Goal: Use online tool/utility: Utilize a website feature to perform a specific function

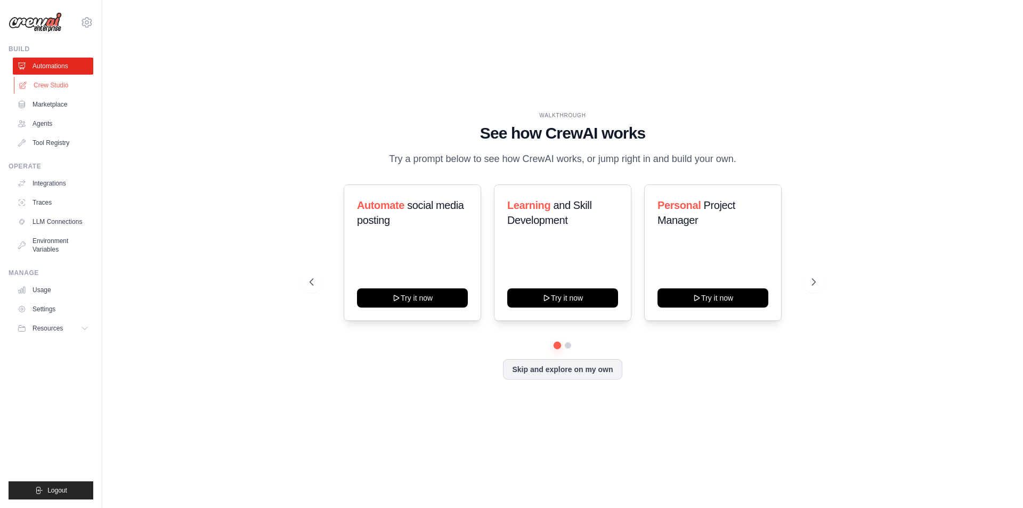
click at [47, 84] on link "Crew Studio" at bounding box center [54, 85] width 80 height 17
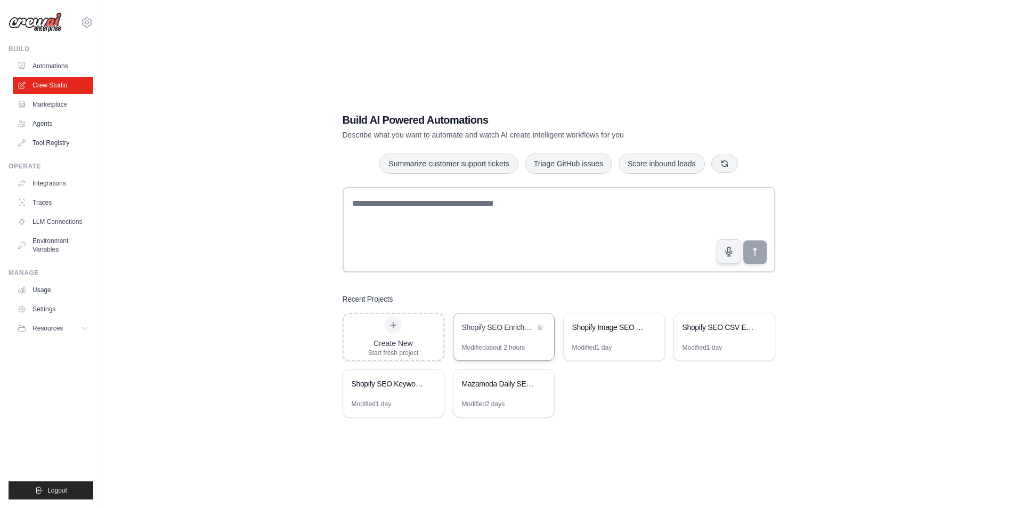
click at [505, 340] on div "Shopify SEO Enrichment Automation" at bounding box center [503, 328] width 101 height 30
click at [46, 241] on link "Environment Variables" at bounding box center [54, 245] width 80 height 26
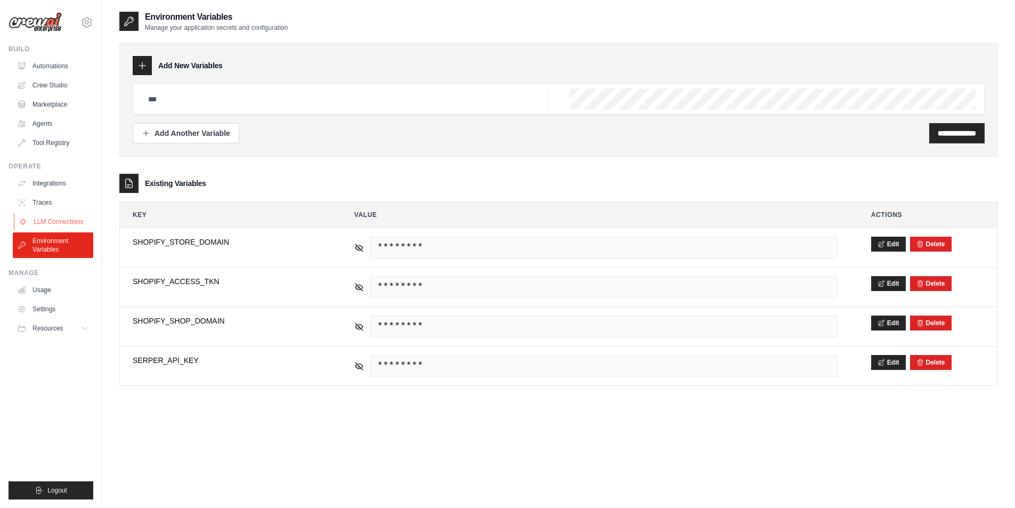
click at [62, 222] on link "LLM Connections" at bounding box center [54, 221] width 80 height 17
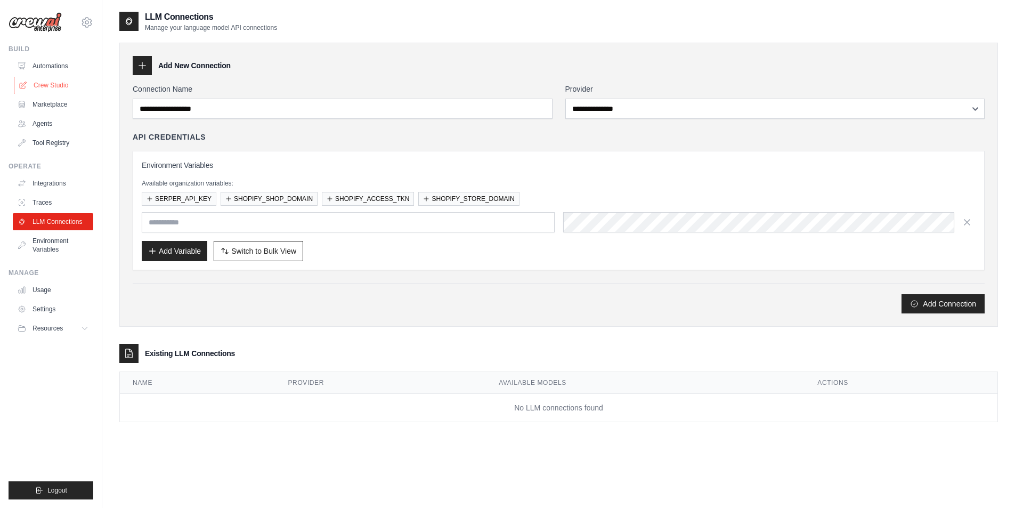
click at [49, 81] on link "Crew Studio" at bounding box center [54, 85] width 80 height 17
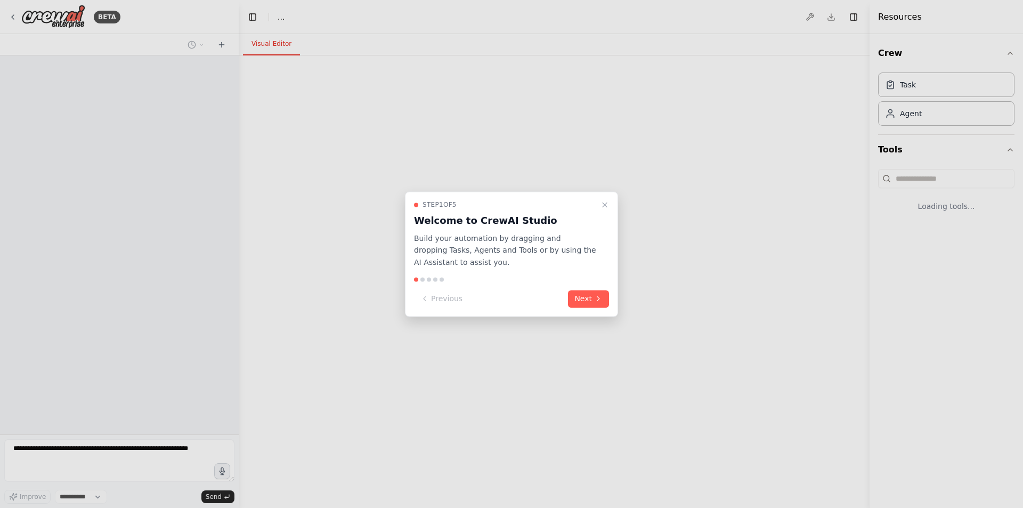
select select "****"
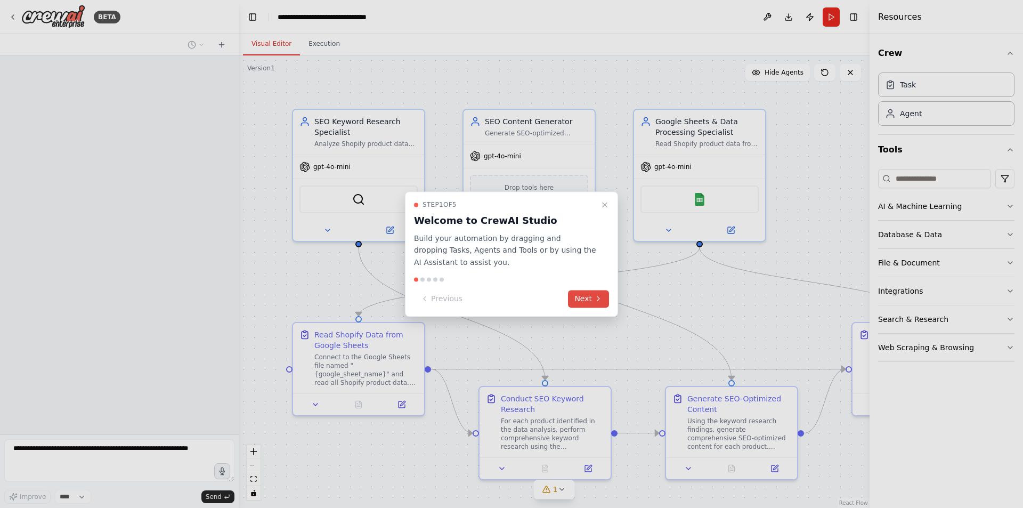
click at [584, 298] on button "Next" at bounding box center [588, 299] width 41 height 18
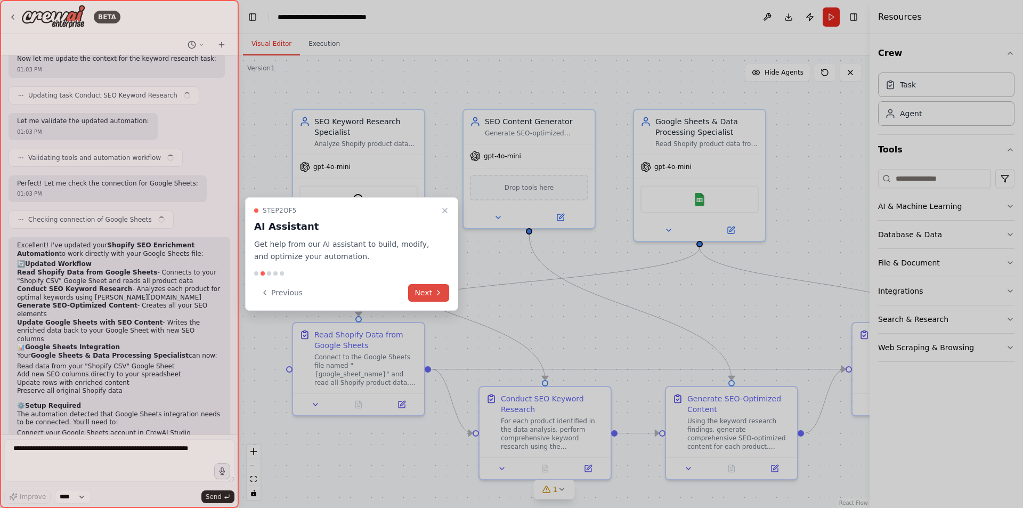
click at [435, 291] on icon at bounding box center [438, 292] width 9 height 9
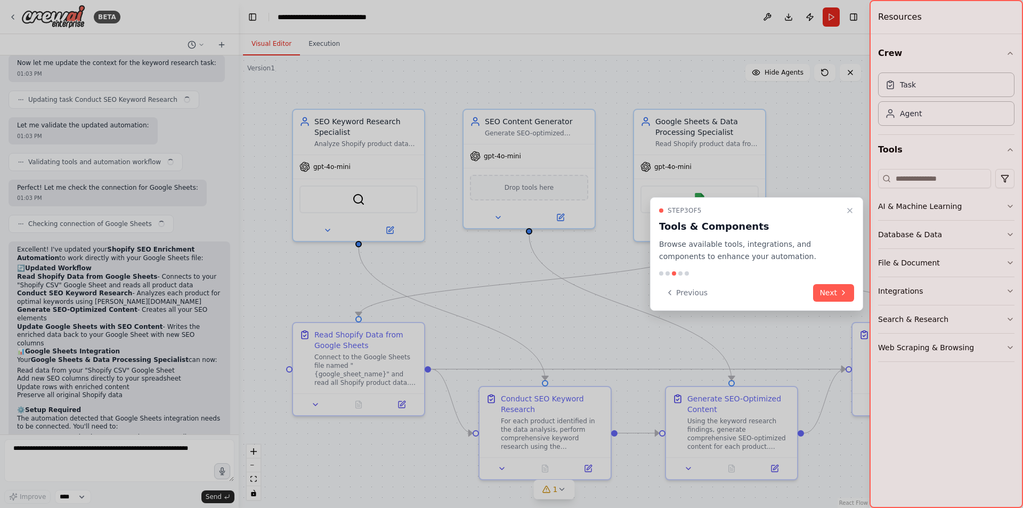
scroll to position [2432, 0]
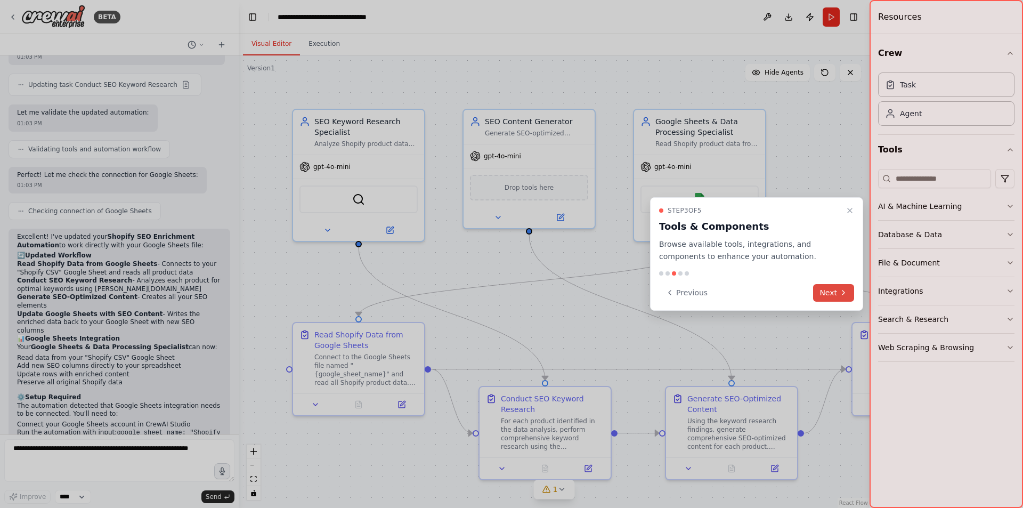
click at [844, 293] on icon at bounding box center [843, 292] width 9 height 9
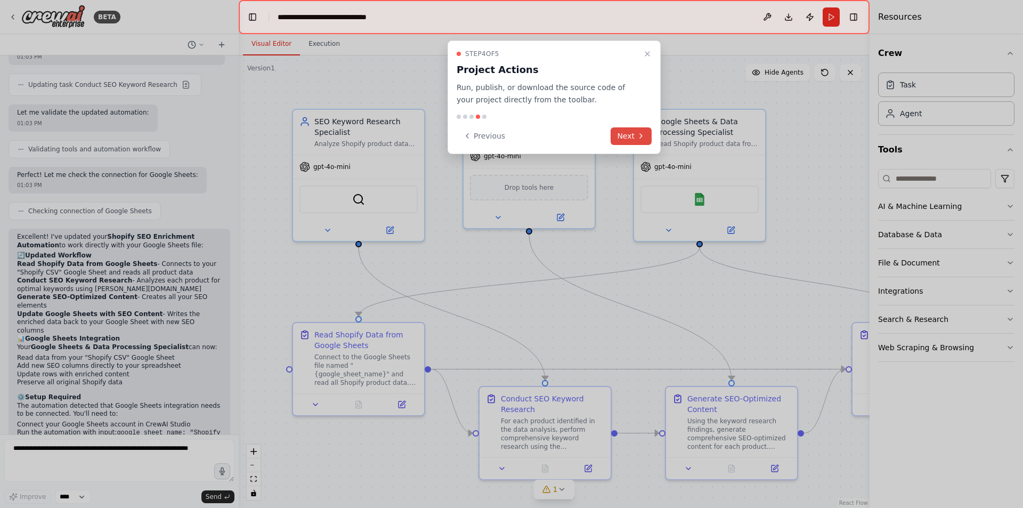
click at [637, 139] on icon at bounding box center [641, 136] width 9 height 9
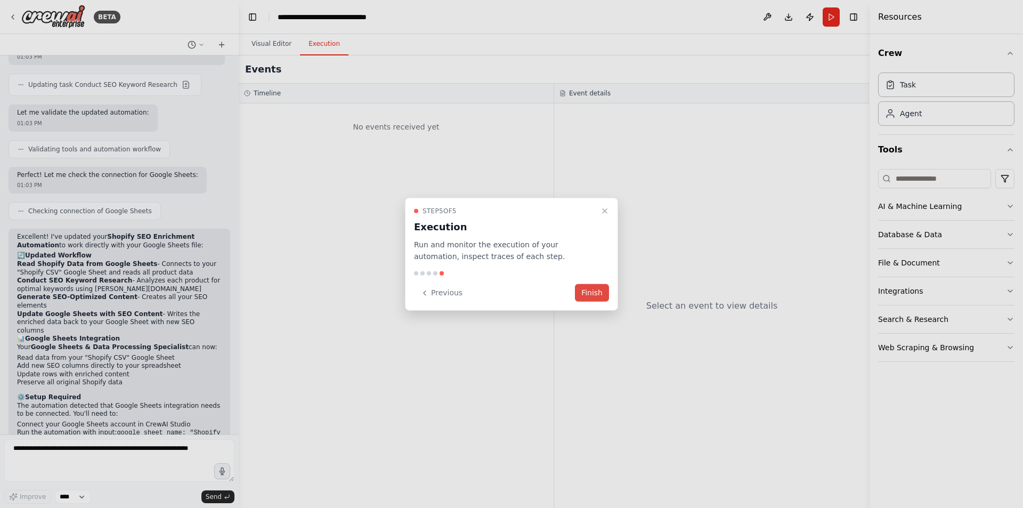
click at [589, 292] on button "Finish" at bounding box center [592, 293] width 34 height 18
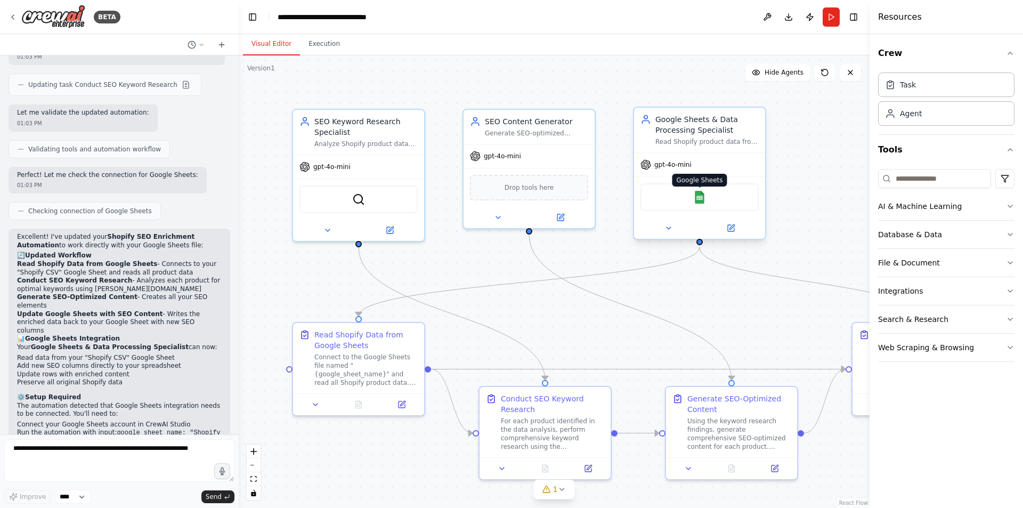
click at [700, 199] on img at bounding box center [699, 197] width 13 height 13
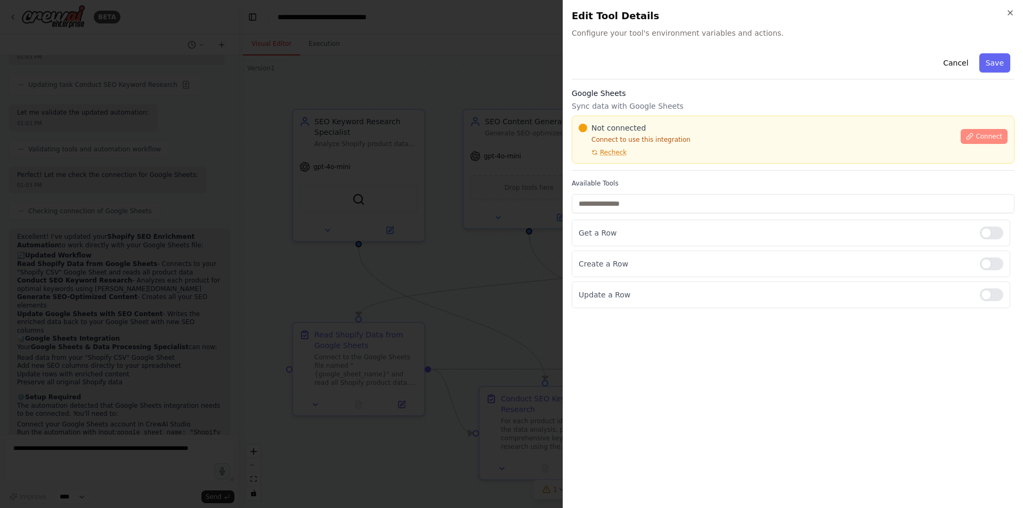
click at [992, 134] on span "Connect" at bounding box center [988, 136] width 27 height 9
click at [640, 166] on div "Google Sheets Sync data with Google Sheets Not connected Connect to use this in…" at bounding box center [793, 129] width 443 height 83
click at [610, 167] on div "Google Sheets Sync data with Google Sheets Not connected Connect to use this in…" at bounding box center [793, 129] width 443 height 83
click at [431, 215] on div at bounding box center [511, 254] width 1023 height 508
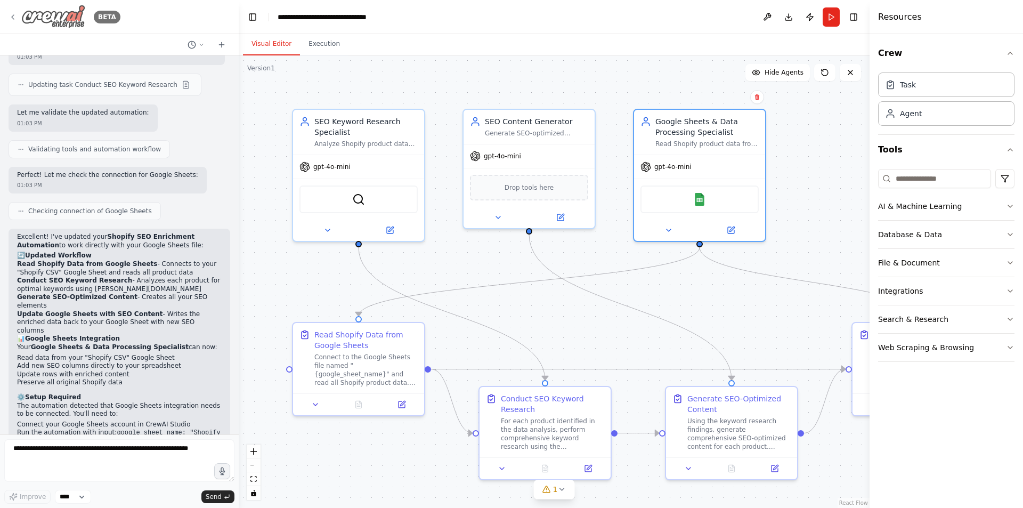
click at [59, 16] on img at bounding box center [53, 17] width 64 height 24
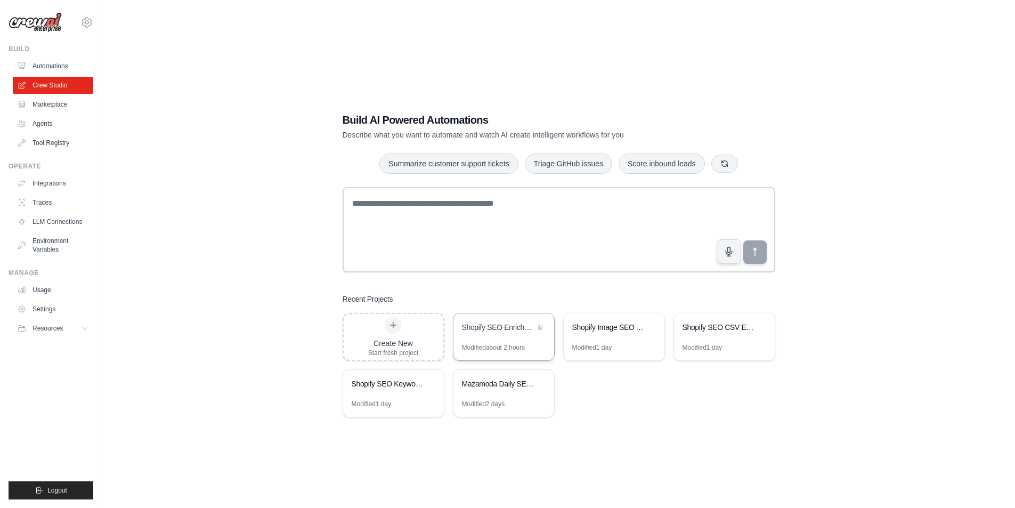
click at [489, 336] on div "Shopify SEO Enrichment Automation" at bounding box center [503, 328] width 101 height 30
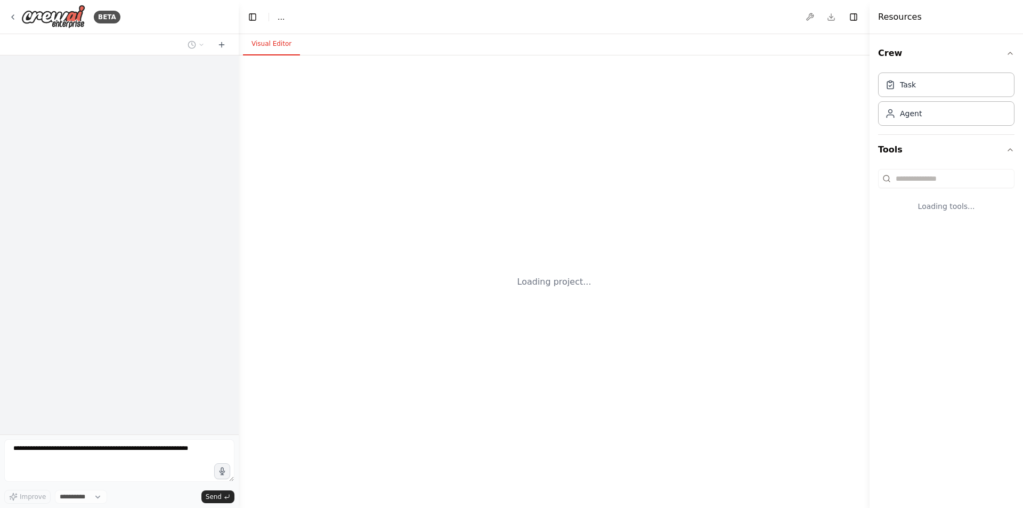
select select "****"
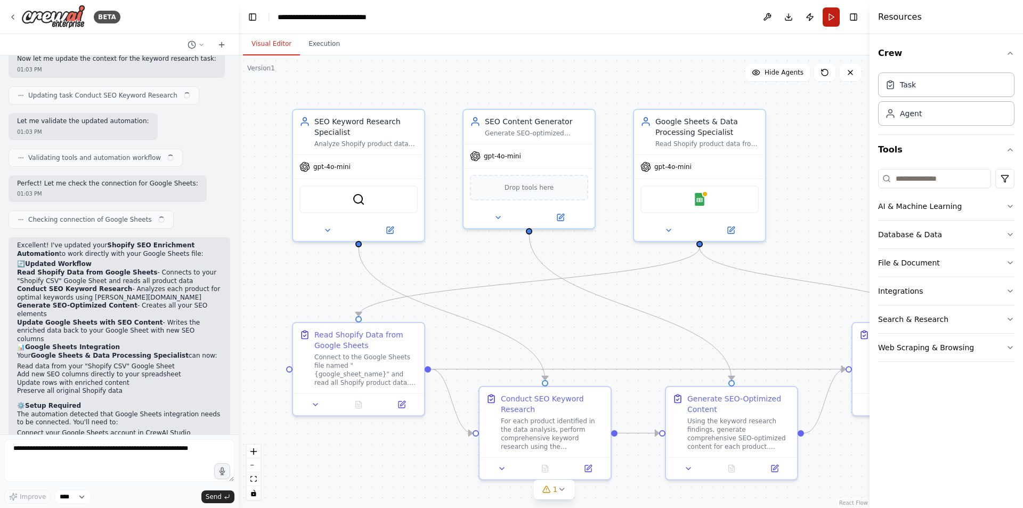
scroll to position [2432, 0]
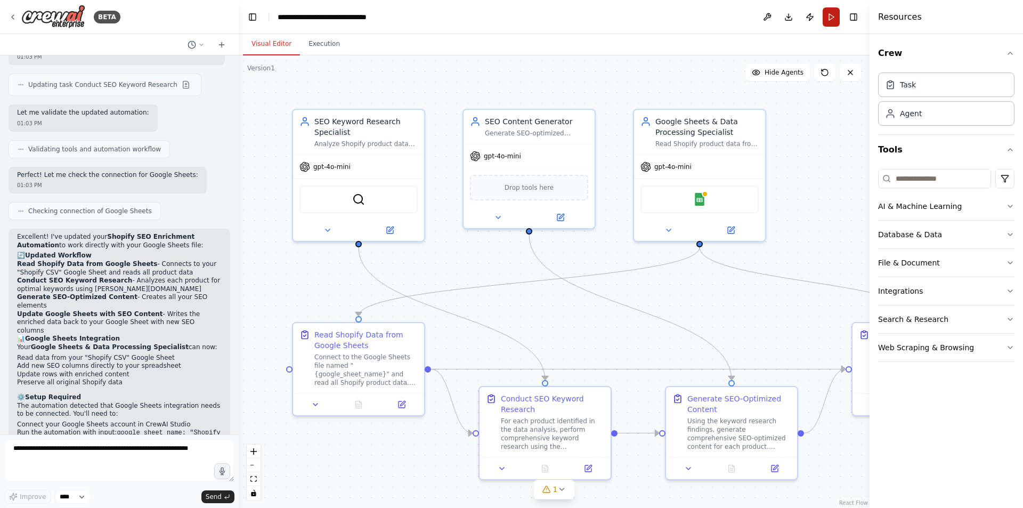
click at [830, 14] on button "Run" at bounding box center [830, 16] width 17 height 19
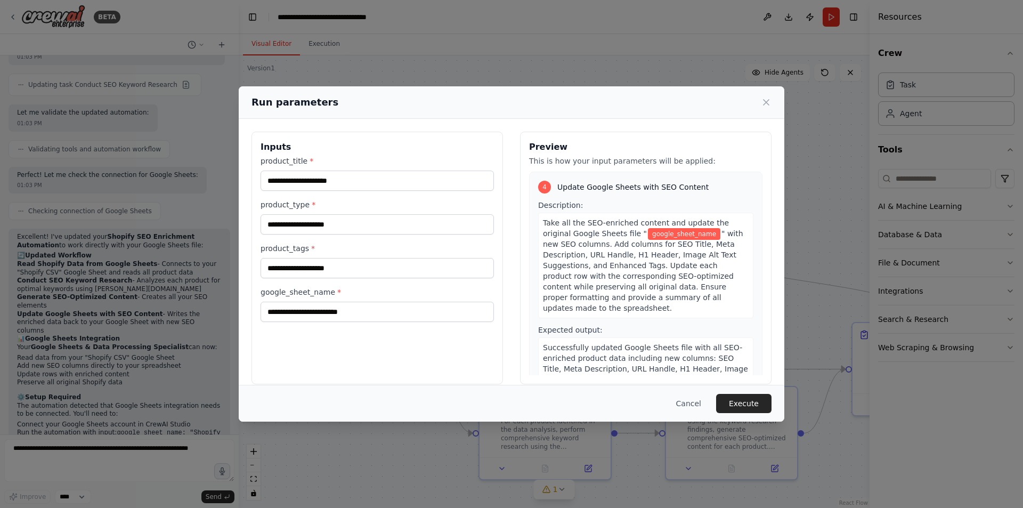
scroll to position [835, 0]
click at [762, 105] on icon at bounding box center [766, 102] width 11 height 11
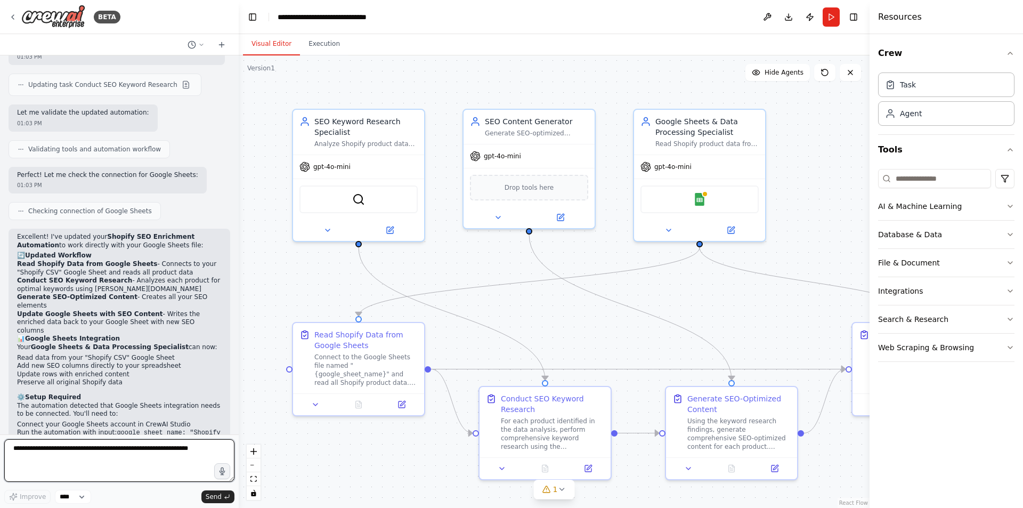
click at [106, 451] on textarea at bounding box center [119, 460] width 230 height 43
type textarea "**********"
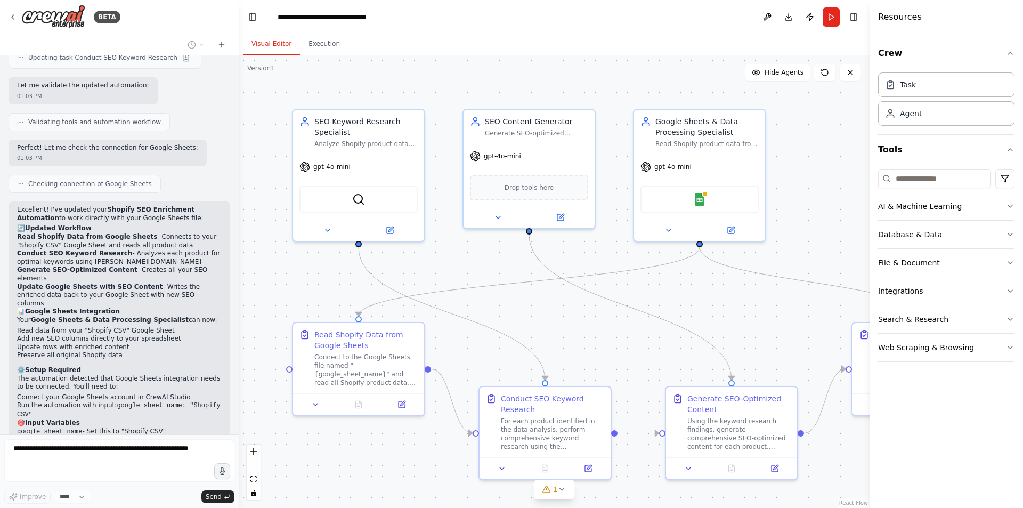
scroll to position [2495, 0]
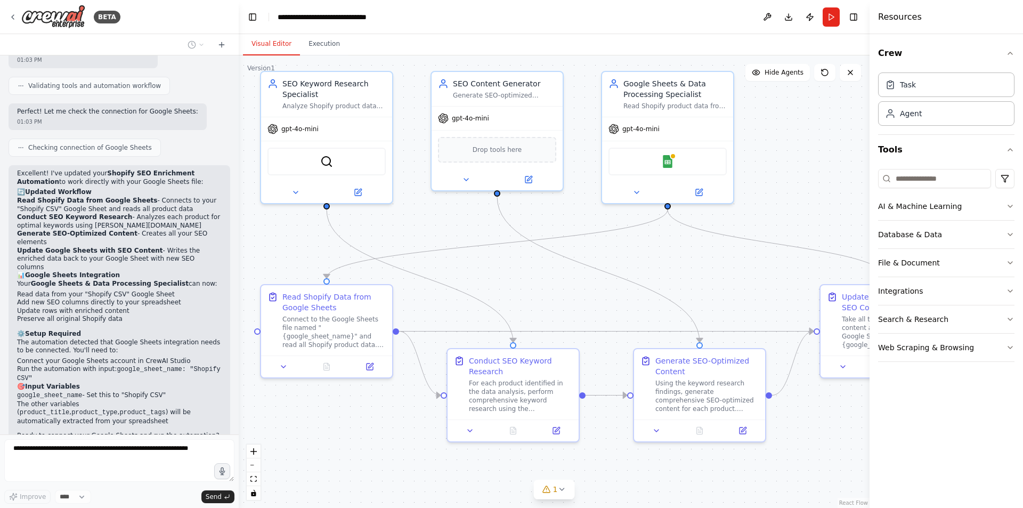
drag, startPoint x: 556, startPoint y: 313, endPoint x: 524, endPoint y: 275, distance: 49.5
click at [524, 275] on div ".deletable-edge-delete-btn { width: 20px; height: 20px; border: 0px solid #ffff…" at bounding box center [554, 281] width 631 height 452
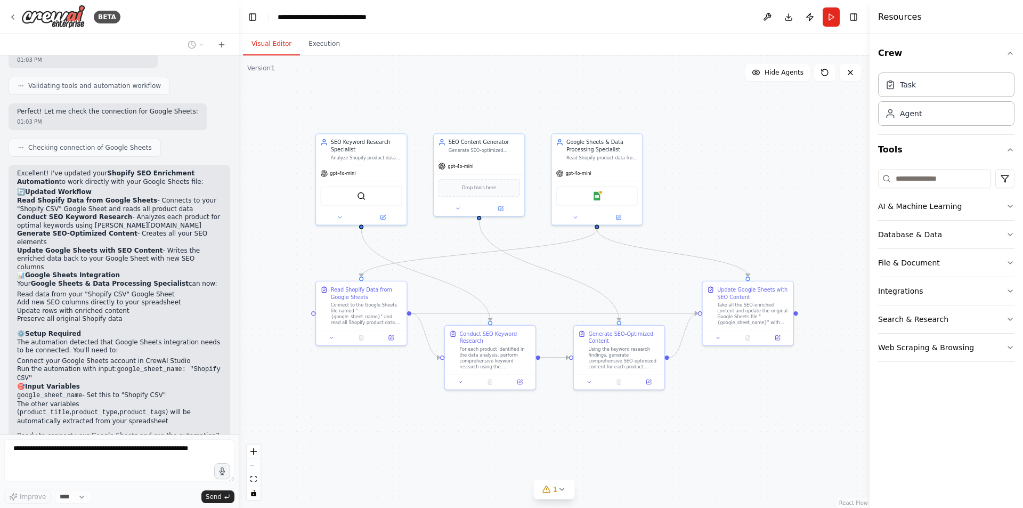
drag, startPoint x: 542, startPoint y: 289, endPoint x: 515, endPoint y: 288, distance: 27.2
click at [515, 288] on div ".deletable-edge-delete-btn { width: 20px; height: 20px; border: 0px solid #ffff…" at bounding box center [554, 281] width 631 height 452
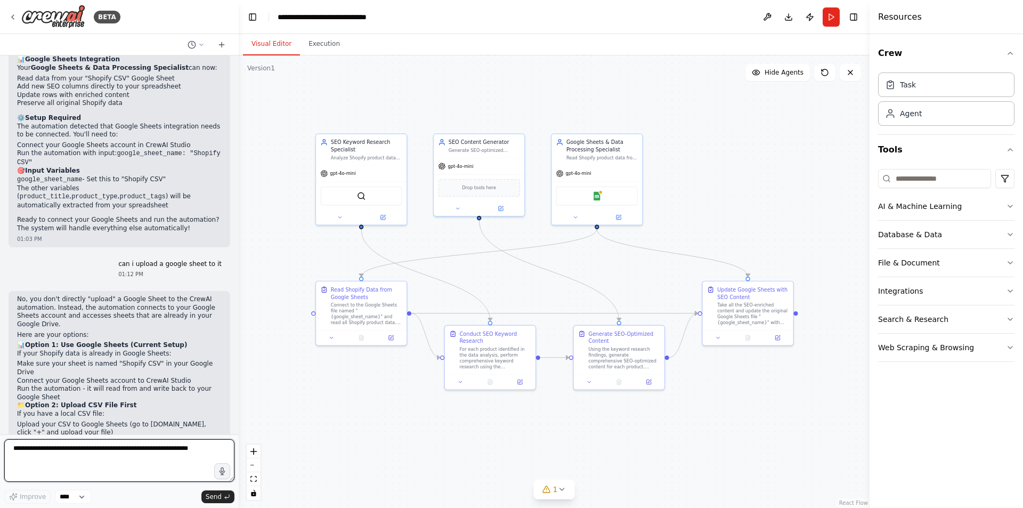
scroll to position [2721, 0]
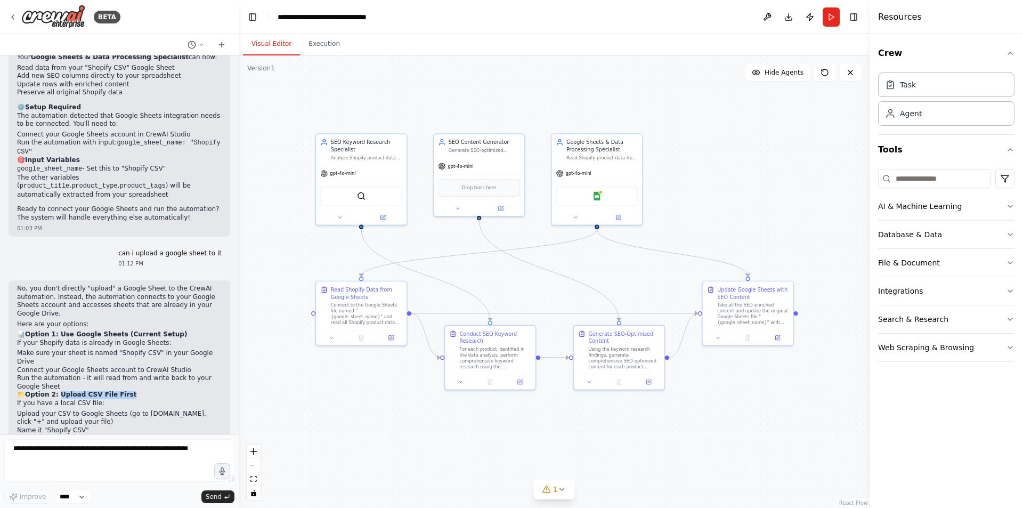
copy strong "Upload CSV File First"
drag, startPoint x: 114, startPoint y: 280, endPoint x: 147, endPoint y: 277, distance: 33.1
click at [147, 390] on h2 "📁 Option 2: Upload CSV File First" at bounding box center [119, 394] width 205 height 9
copy strong "Upload CSV File First"
click at [131, 447] on textarea at bounding box center [119, 460] width 230 height 43
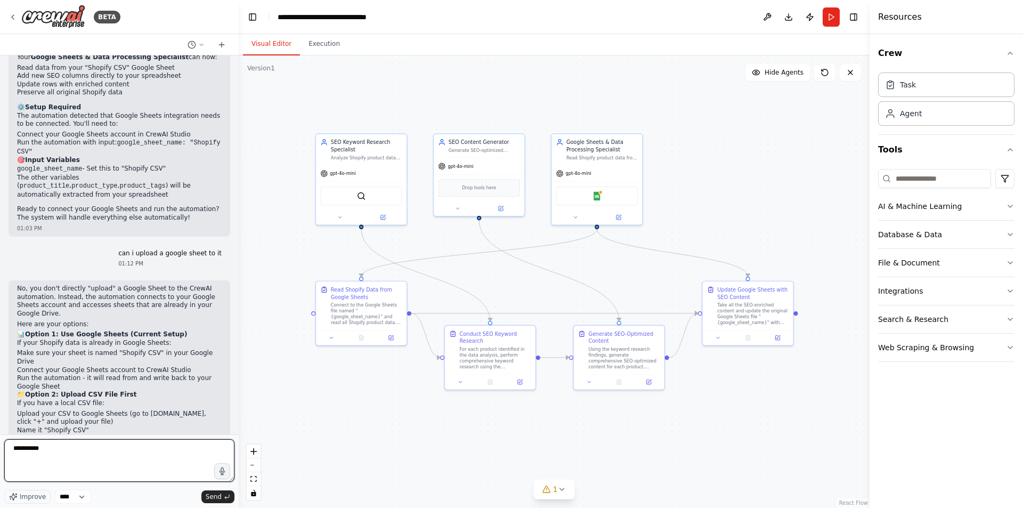
paste textarea "**********"
type textarea "**********"
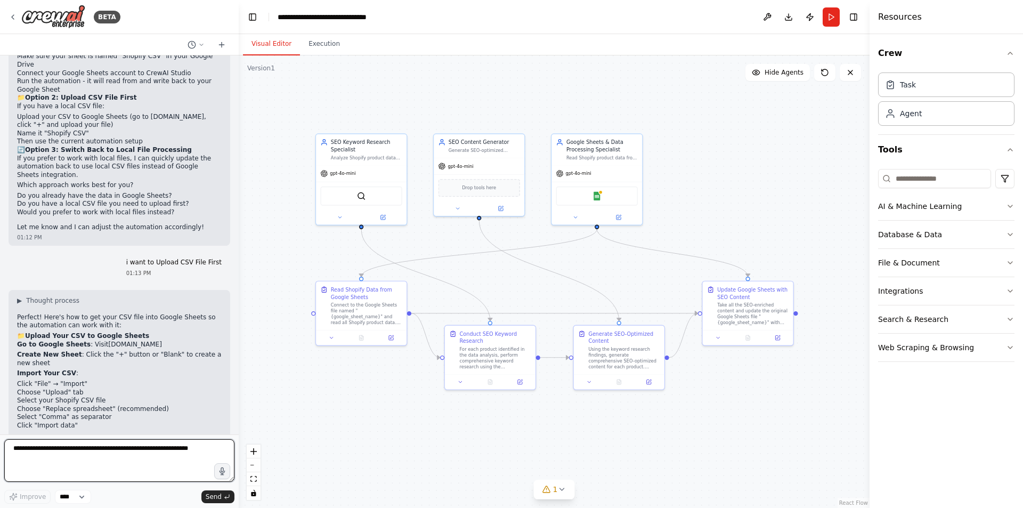
scroll to position [2933, 0]
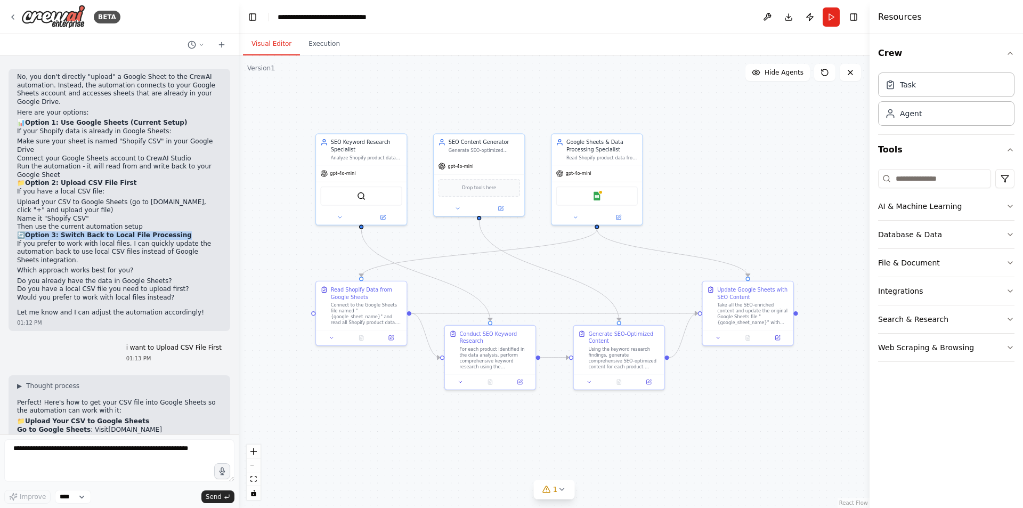
copy strong "Option 3: Switch Back to Local File Processing"
drag, startPoint x: 27, startPoint y: 116, endPoint x: 194, endPoint y: 116, distance: 166.7
click at [194, 231] on h2 "🔄 Option 3: Switch Back to Local File Processing" at bounding box center [119, 235] width 205 height 9
copy strong "Option 3: Switch Back to Local File Processing"
click at [128, 449] on textarea at bounding box center [119, 460] width 230 height 43
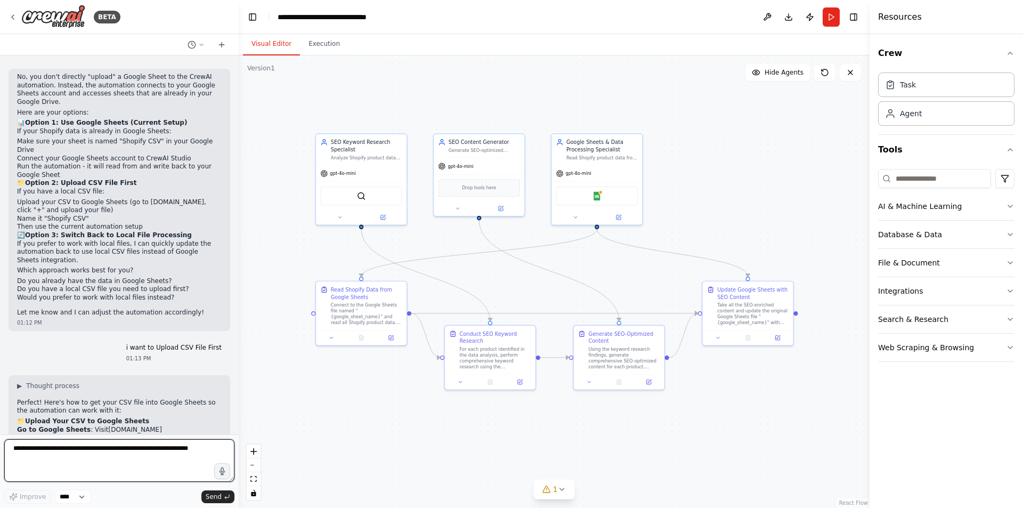
paste textarea "**********"
type textarea "**********"
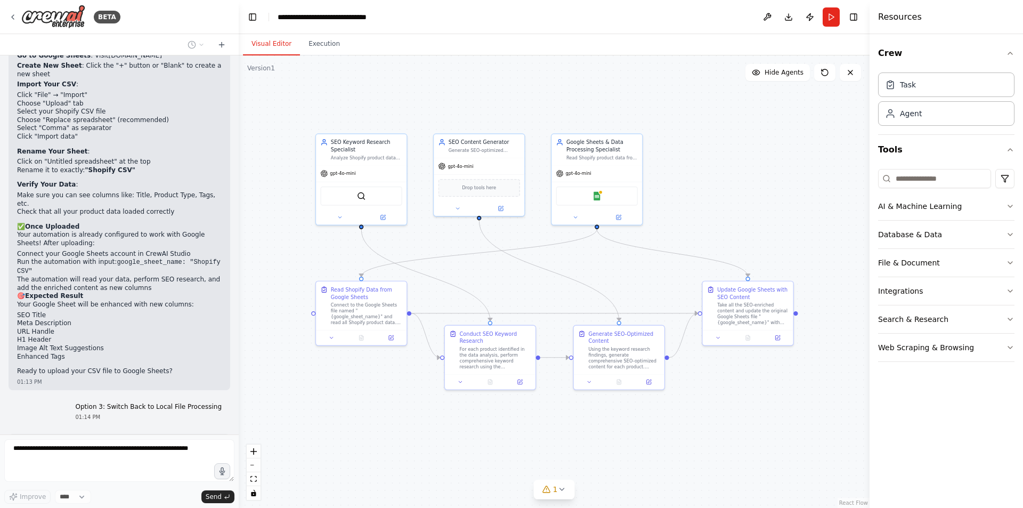
scroll to position [3315, 0]
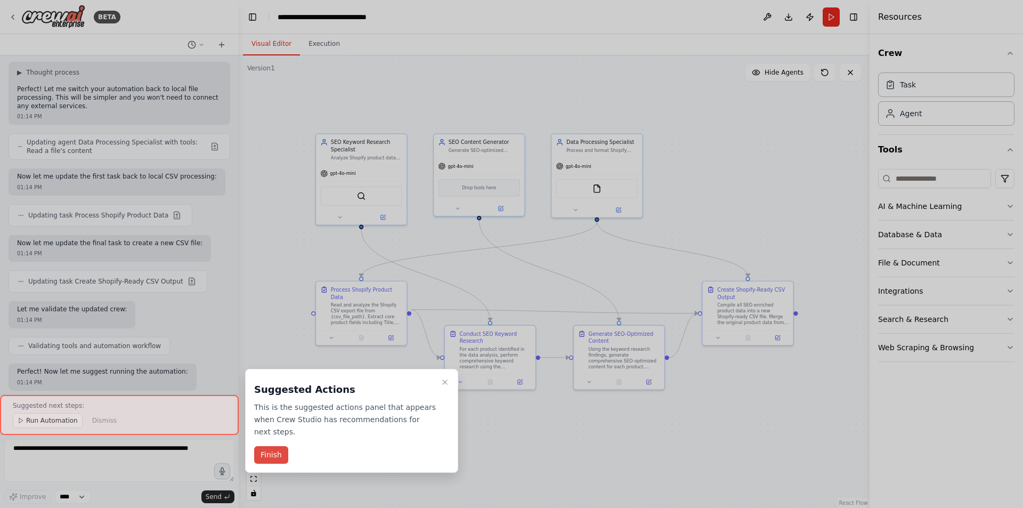
click at [280, 446] on button "Finish" at bounding box center [271, 455] width 34 height 18
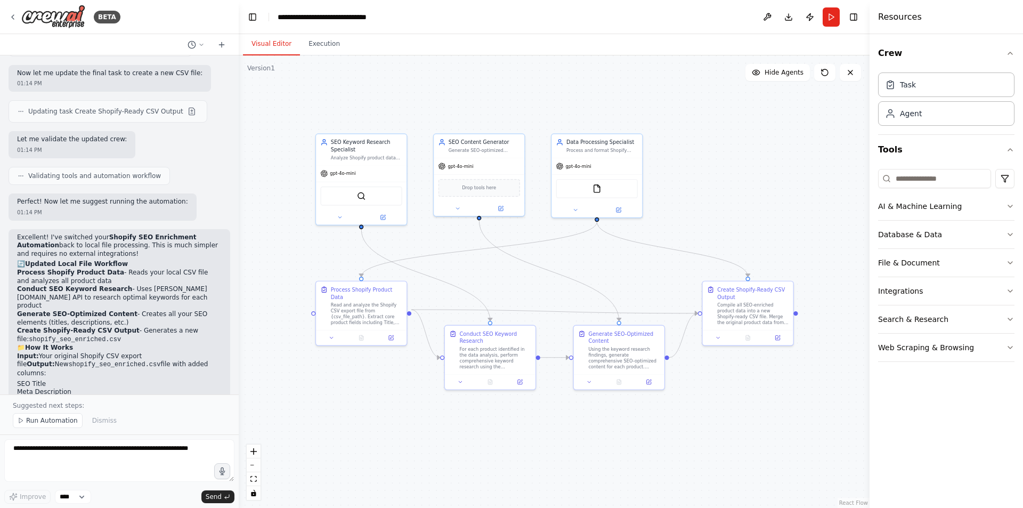
scroll to position [3857, 0]
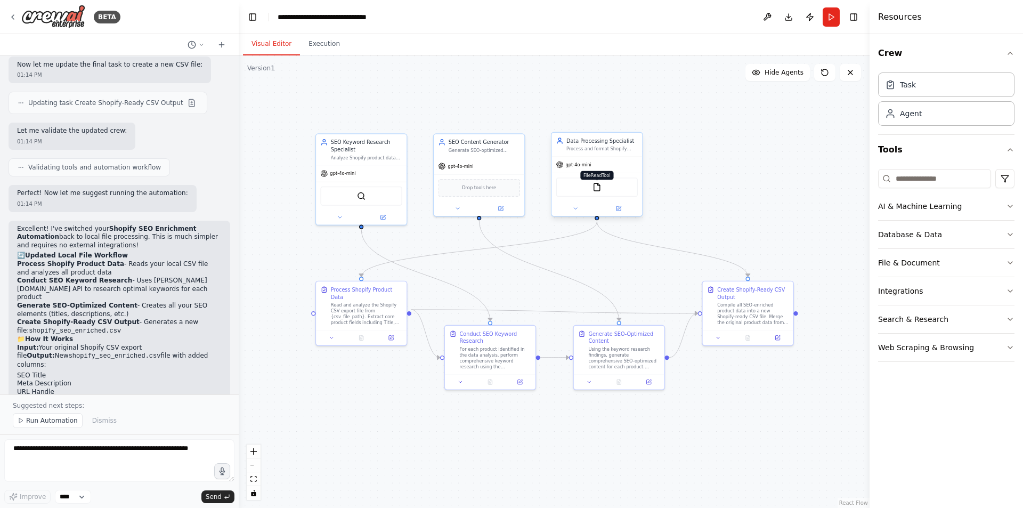
click at [594, 188] on img at bounding box center [596, 187] width 9 height 9
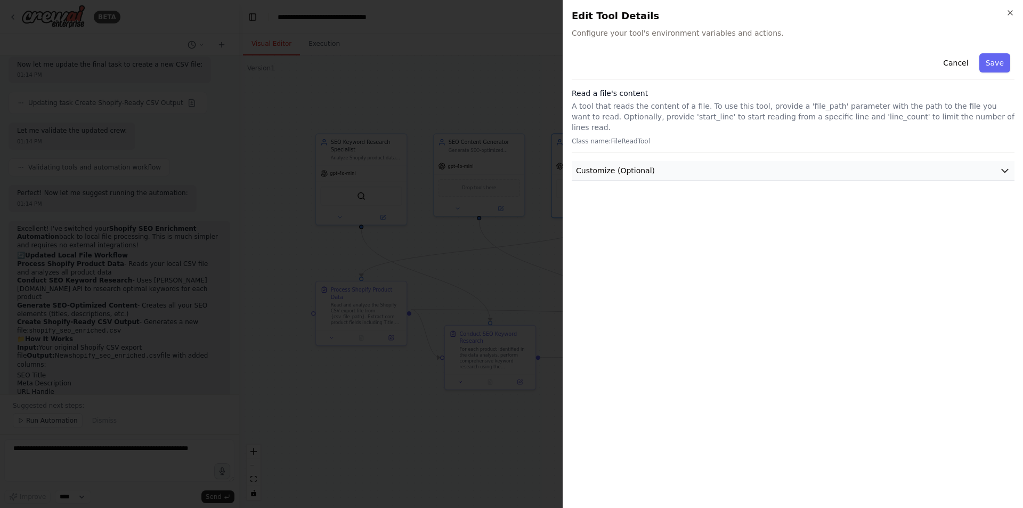
click at [639, 165] on span "Customize (Optional)" at bounding box center [615, 170] width 79 height 11
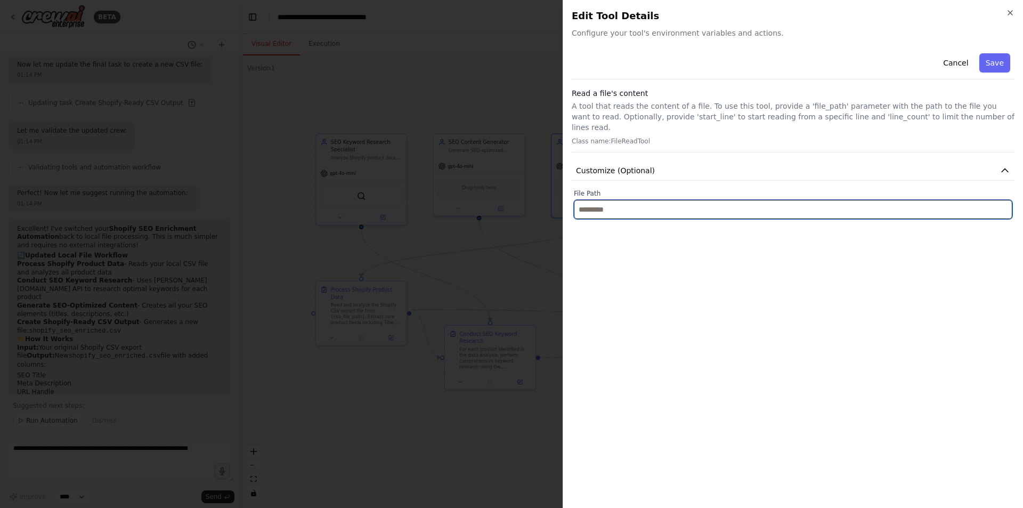
click at [633, 200] on input "text" at bounding box center [793, 209] width 438 height 19
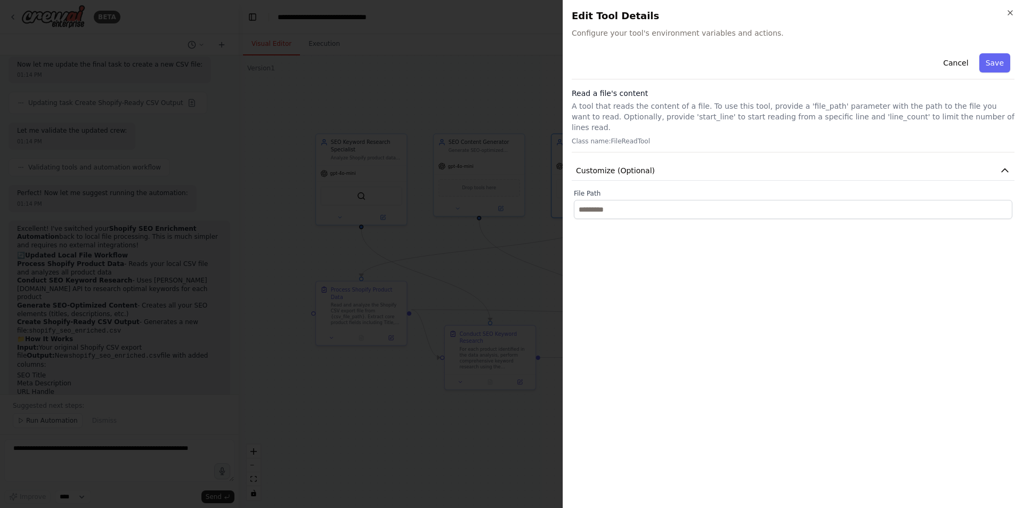
click at [495, 94] on div at bounding box center [511, 254] width 1023 height 508
